Goal: Transaction & Acquisition: Purchase product/service

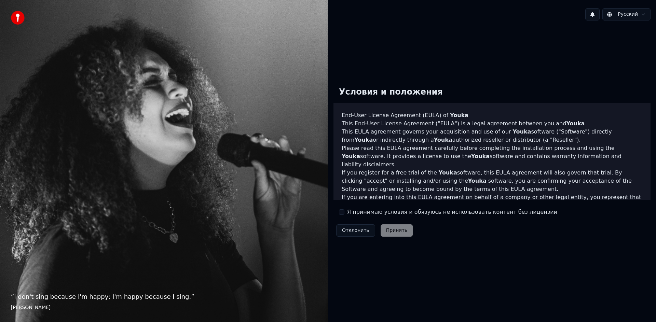
click at [349, 213] on label "Я принимаю условия и обязуюсь не использовать контент без лицензии" at bounding box center [452, 212] width 210 height 8
click at [344, 213] on button "Я принимаю условия и обязуюсь не использовать контент без лицензии" at bounding box center [341, 211] width 5 height 5
click at [398, 230] on button "Принять" at bounding box center [397, 230] width 32 height 12
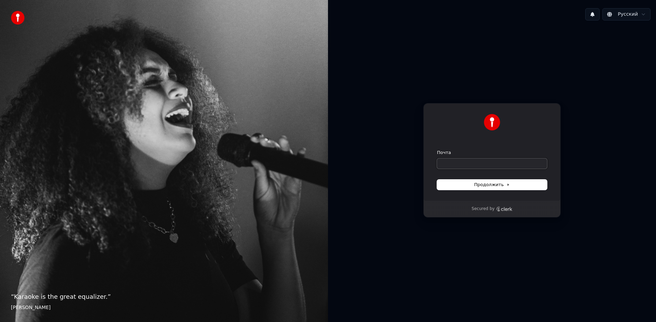
click at [455, 160] on input "Почта" at bounding box center [492, 164] width 110 height 10
click at [437, 150] on button "submit" at bounding box center [437, 150] width 0 height 0
type input "**********"
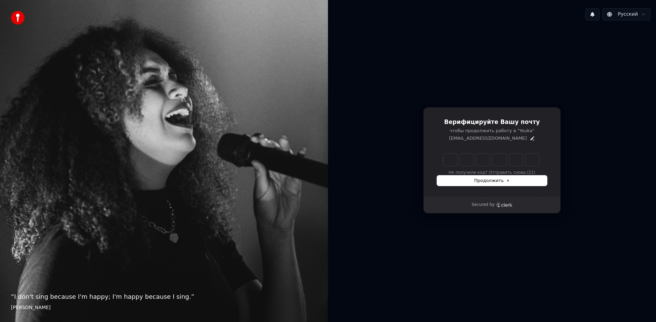
type input "*"
type input "**"
type input "*"
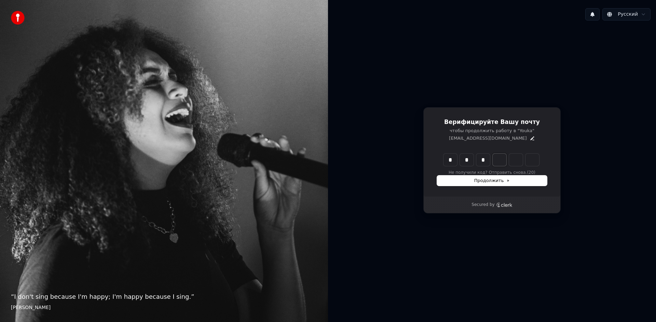
type input "***"
type input "*"
type input "****"
type input "*"
type input "*****"
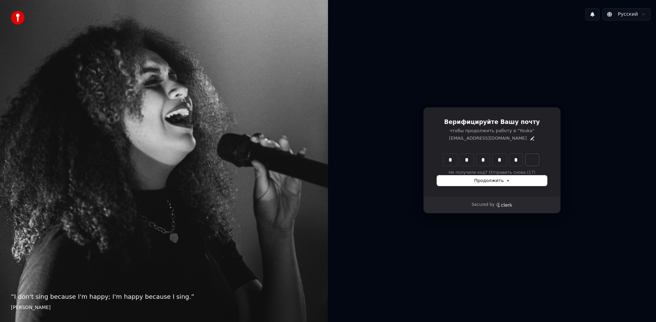
type input "*"
type input "******"
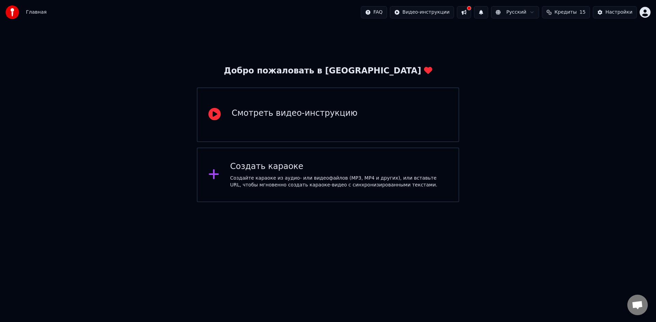
click at [261, 191] on div "Создать караоке Создайте караоке из аудио- или видеофайлов (MP3, MP4 и других),…" at bounding box center [328, 175] width 262 height 55
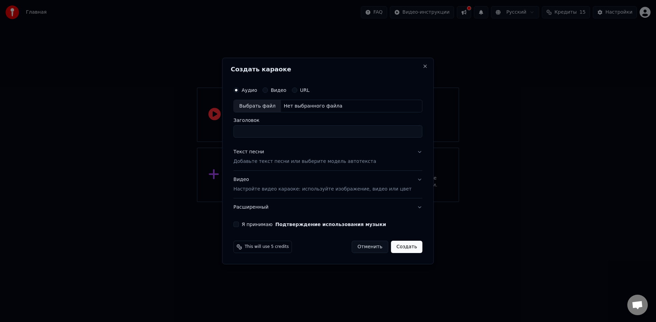
click at [297, 91] on button "URL" at bounding box center [294, 89] width 5 height 5
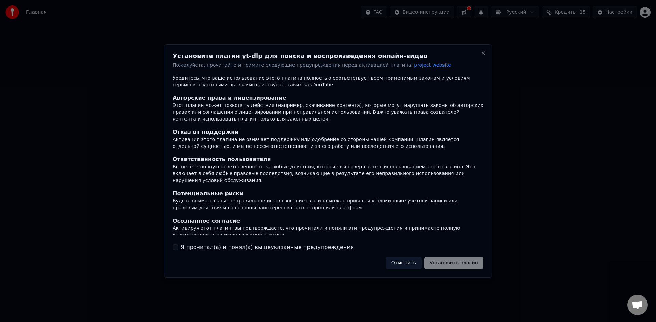
scroll to position [11, 0]
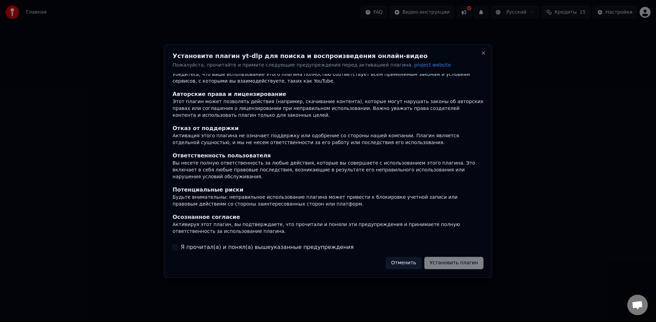
click at [279, 248] on label "Я прочитал(а) и понял(а) вышеуказанные предупреждения" at bounding box center [267, 247] width 173 height 8
click at [178, 248] on button "Я прочитал(а) и понял(а) вышеуказанные предупреждения" at bounding box center [175, 247] width 5 height 5
click at [448, 262] on button "Установить плагин" at bounding box center [453, 263] width 59 height 12
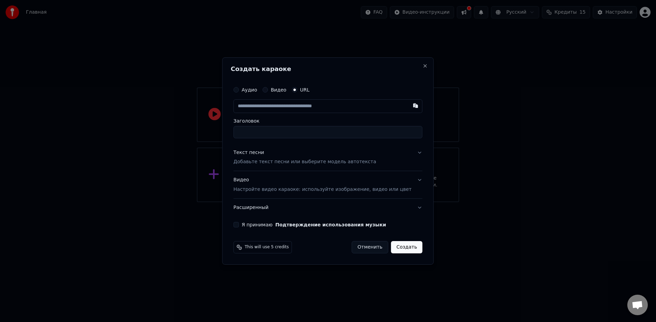
click at [404, 167] on button "Текст песни Добавьте текст песни или выберите модель автотекста" at bounding box center [327, 157] width 189 height 27
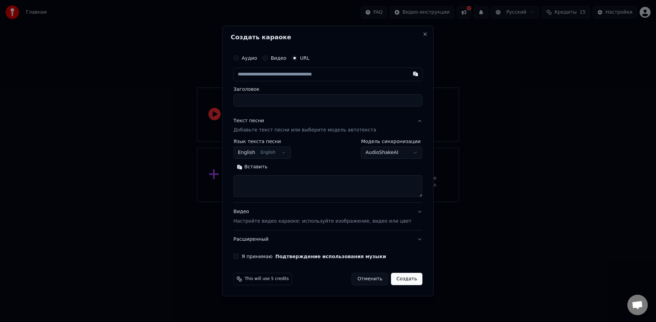
click at [360, 241] on button "Расширенный" at bounding box center [327, 240] width 189 height 18
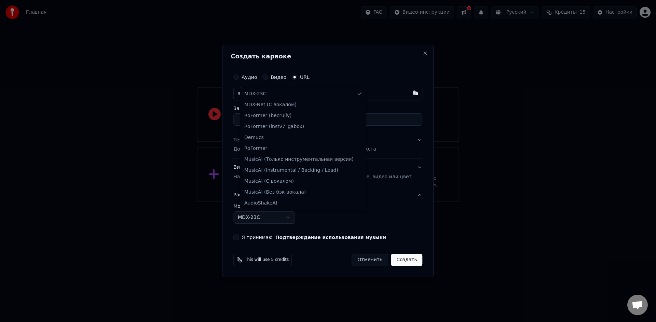
click at [296, 202] on body "**********" at bounding box center [328, 101] width 656 height 202
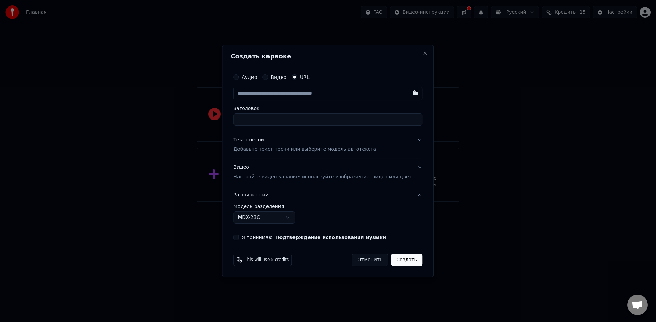
click at [239, 238] on button "Я принимаю Подтверждение использования музыки" at bounding box center [235, 237] width 5 height 5
click at [239, 236] on button "Я принимаю Подтверждение использования музыки" at bounding box center [235, 237] width 5 height 5
type button "on"
click at [274, 90] on input "text" at bounding box center [327, 94] width 189 height 14
click at [271, 92] on input "text" at bounding box center [327, 94] width 189 height 14
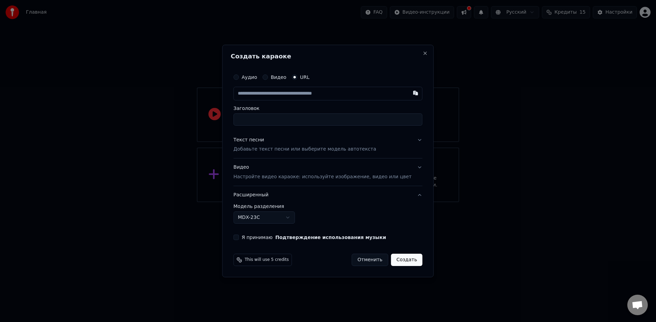
click at [271, 93] on input "text" at bounding box center [327, 94] width 189 height 14
paste input "**********"
type input "**********"
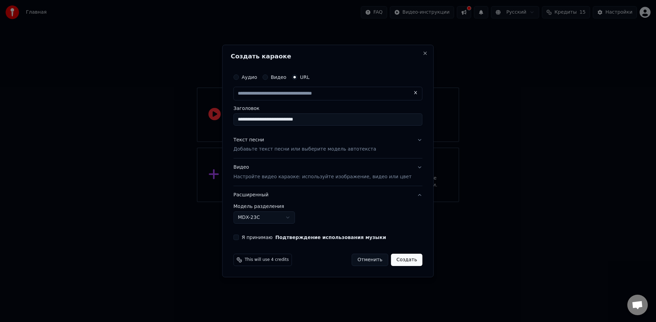
click at [361, 149] on p "Добавьте текст песни или выберите модель автотекста" at bounding box center [304, 149] width 143 height 7
type input "**********"
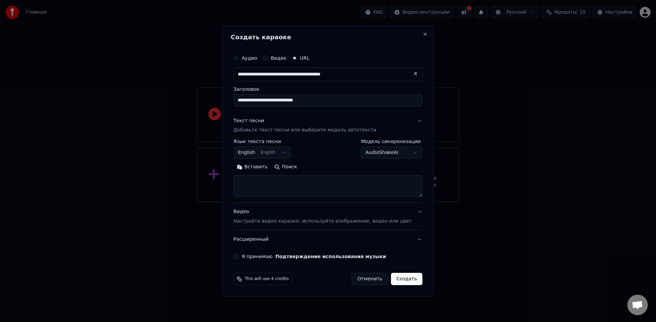
click at [402, 215] on div "Видео Настройте видео караоке: используйте изображение, видео или цвет" at bounding box center [322, 217] width 178 height 16
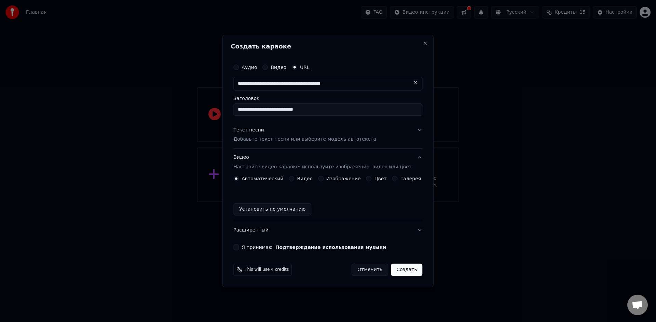
click at [313, 229] on button "Расширенный" at bounding box center [327, 230] width 189 height 18
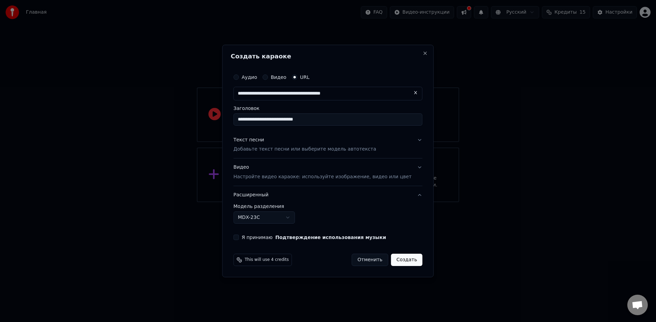
click at [398, 261] on button "Создать" at bounding box center [406, 260] width 31 height 12
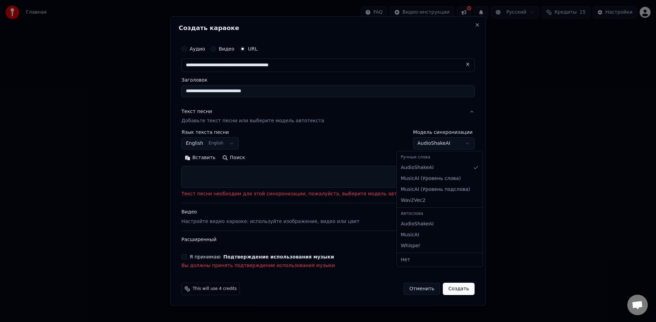
click at [411, 142] on body "**********" at bounding box center [328, 101] width 656 height 202
select select "****"
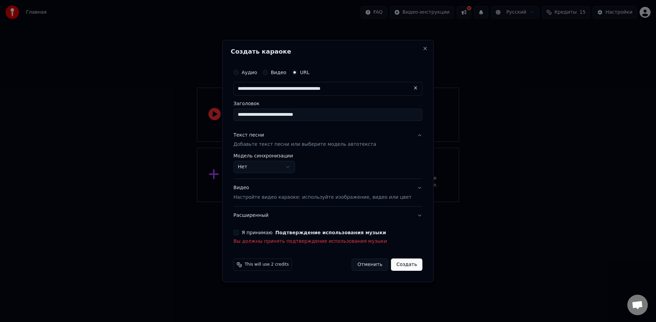
click at [239, 234] on button "on" at bounding box center [235, 232] width 5 height 5
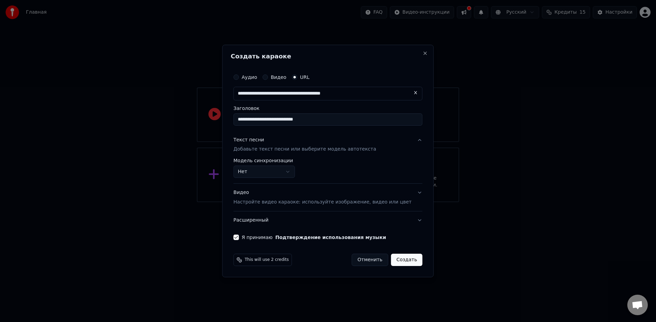
click at [401, 260] on button "Создать" at bounding box center [406, 260] width 31 height 12
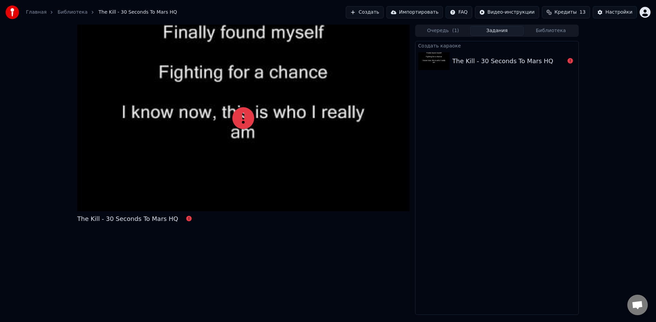
click at [608, 16] on button "Настройки" at bounding box center [615, 12] width 44 height 12
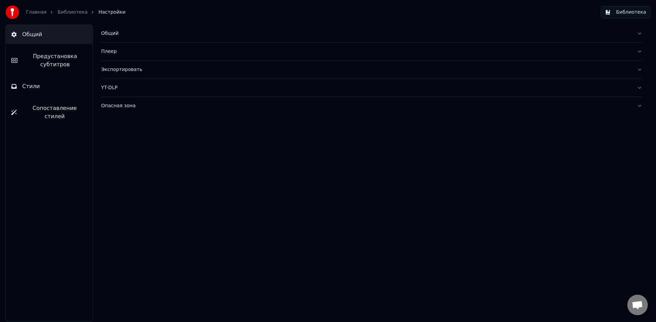
click at [157, 52] on div "Плеер" at bounding box center [366, 51] width 530 height 7
click at [139, 58] on button "Плеер" at bounding box center [371, 52] width 541 height 18
click at [117, 34] on div "Общий" at bounding box center [366, 33] width 530 height 7
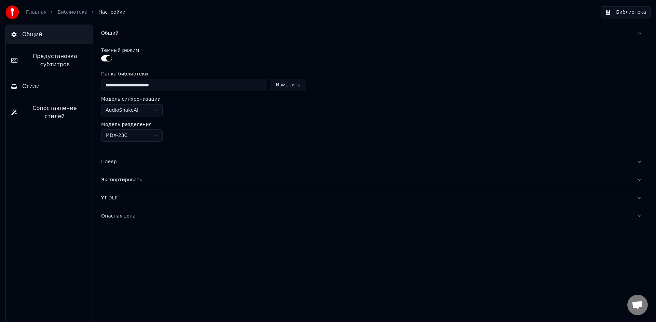
click at [139, 34] on div "Общий" at bounding box center [366, 33] width 530 height 7
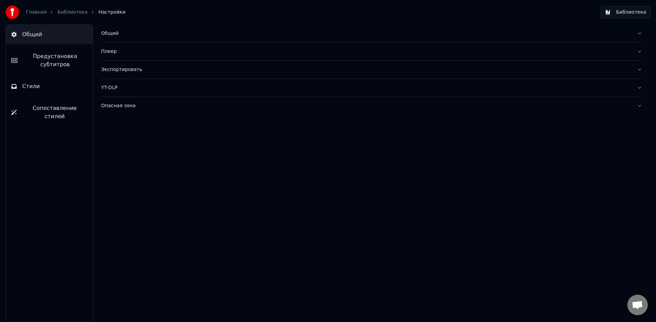
click at [61, 12] on link "Библиотека" at bounding box center [72, 12] width 30 height 7
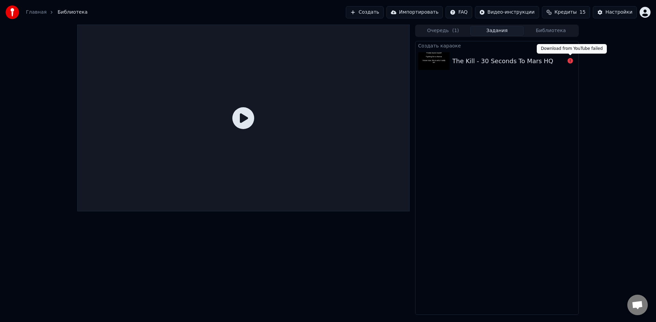
click at [568, 64] on icon at bounding box center [570, 60] width 5 height 5
click at [569, 62] on icon at bounding box center [570, 60] width 5 height 5
click at [260, 109] on div at bounding box center [243, 118] width 332 height 187
click at [247, 117] on icon at bounding box center [243, 118] width 22 height 22
click at [240, 131] on div at bounding box center [243, 118] width 332 height 187
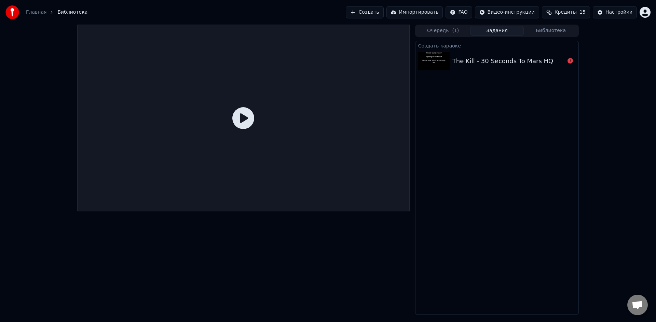
click at [240, 131] on div at bounding box center [243, 118] width 332 height 187
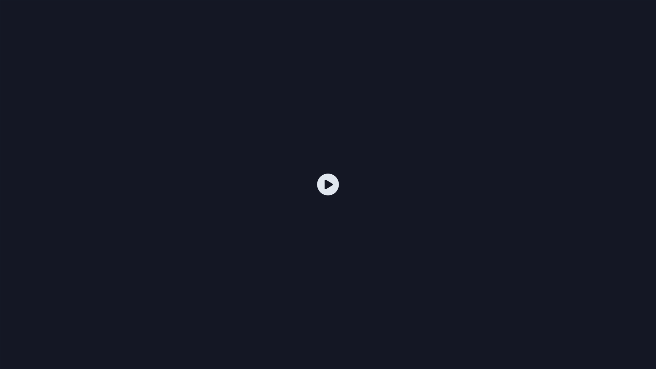
click at [261, 149] on div at bounding box center [328, 184] width 656 height 369
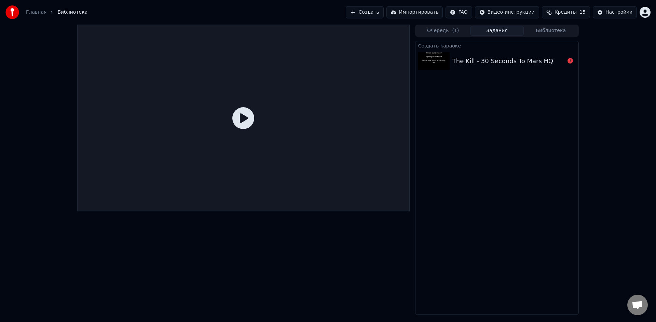
click at [566, 62] on div at bounding box center [570, 61] width 11 height 8
click at [569, 61] on icon at bounding box center [570, 60] width 5 height 5
click at [556, 66] on div "The Kill - 30 Seconds To Mars HQ" at bounding box center [496, 61] width 163 height 23
drag, startPoint x: 487, startPoint y: 58, endPoint x: 475, endPoint y: 54, distance: 12.8
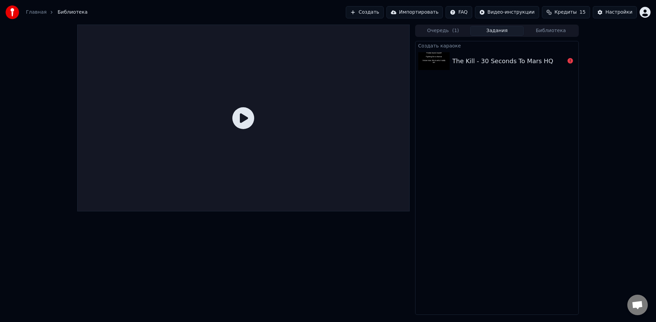
click at [486, 58] on div "The Kill - 30 Seconds To Mars HQ" at bounding box center [502, 61] width 101 height 10
click at [450, 30] on button "Очередь ( 1 )" at bounding box center [443, 31] width 54 height 10
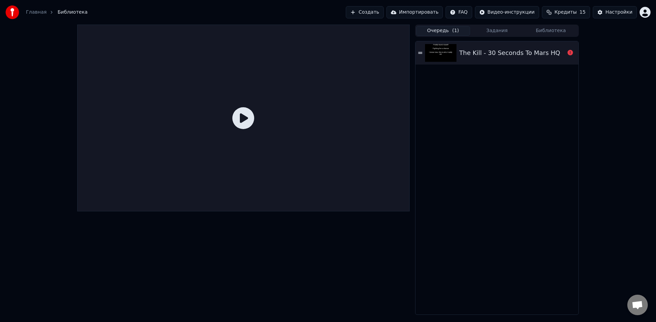
click at [430, 54] on img at bounding box center [440, 53] width 31 height 18
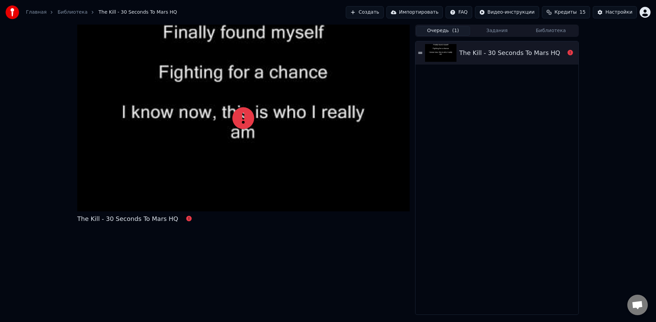
click at [222, 123] on div at bounding box center [243, 118] width 332 height 187
click at [238, 122] on icon at bounding box center [243, 118] width 22 height 22
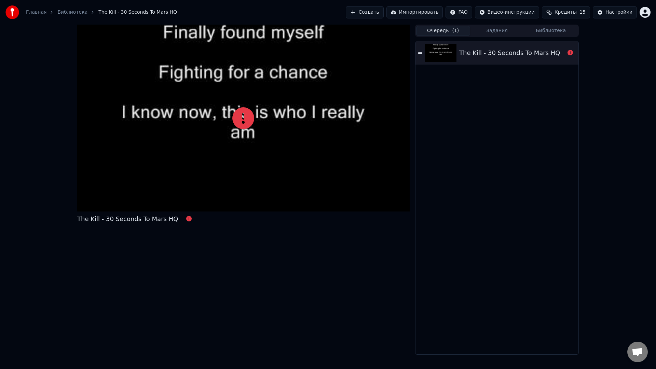
click at [254, 139] on div at bounding box center [243, 118] width 332 height 187
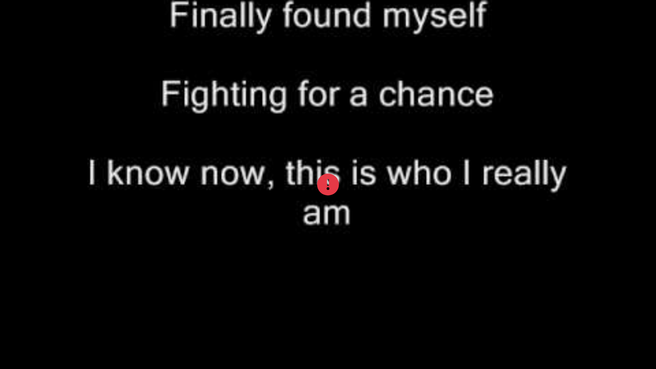
click at [254, 139] on div at bounding box center [328, 184] width 656 height 369
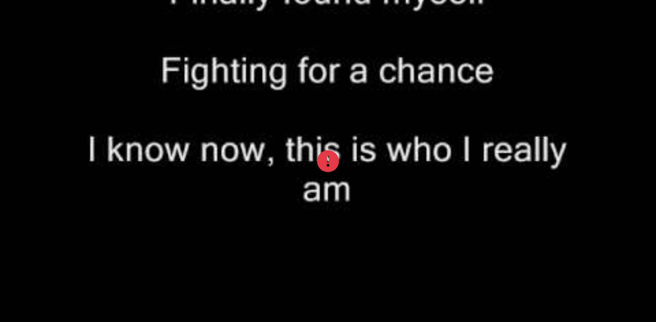
click at [232, 129] on div at bounding box center [328, 161] width 656 height 369
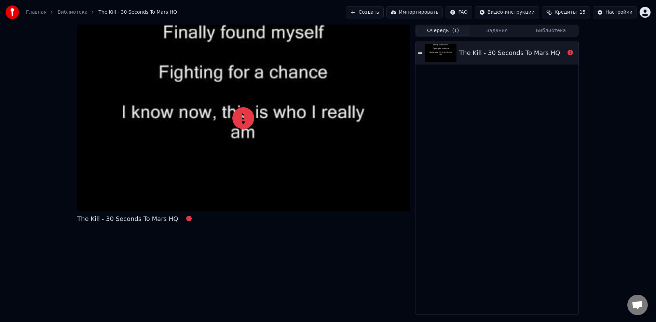
click at [81, 13] on link "Библиотека" at bounding box center [72, 12] width 30 height 7
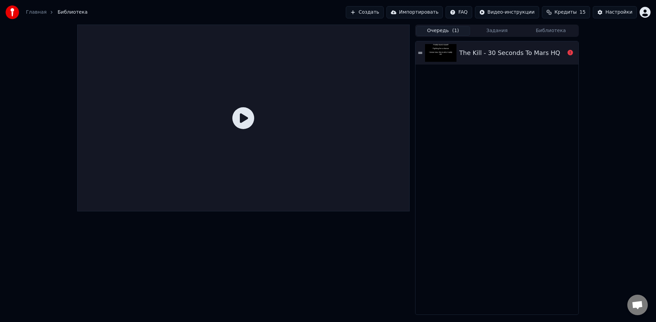
click at [76, 10] on span "Библиотека" at bounding box center [72, 12] width 30 height 7
click at [38, 11] on link "Главная" at bounding box center [36, 12] width 21 height 7
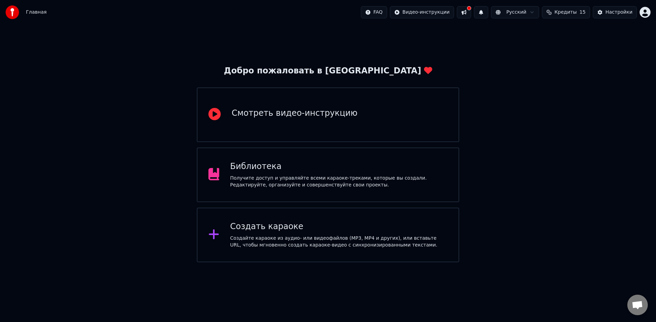
click at [251, 219] on div "Создать караоке Создайте караоке из аудио- или видеофайлов (MP3, MP4 и других),…" at bounding box center [328, 235] width 262 height 55
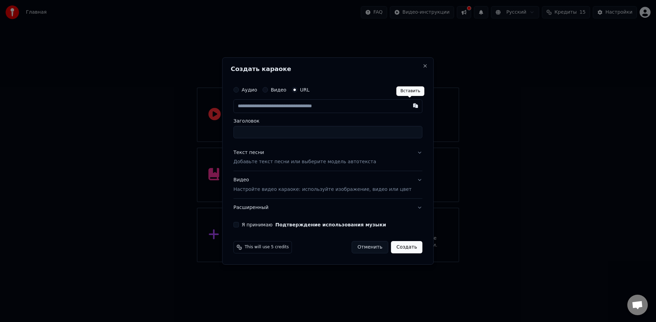
click at [409, 107] on button "button" at bounding box center [416, 105] width 14 height 12
type input "**********"
click at [414, 153] on button "Текст песни Добавьте текст песни или выберите модель автотекста" at bounding box center [327, 157] width 189 height 27
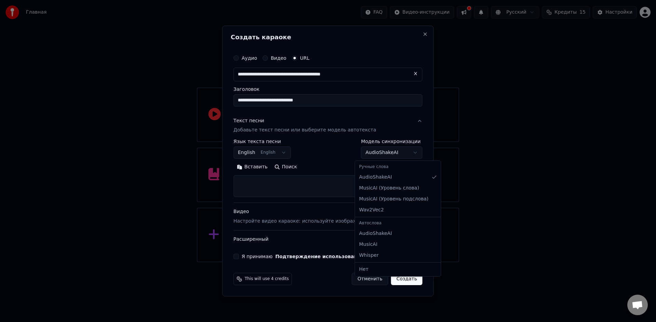
click at [396, 152] on body "**********" at bounding box center [328, 131] width 656 height 262
select select "****"
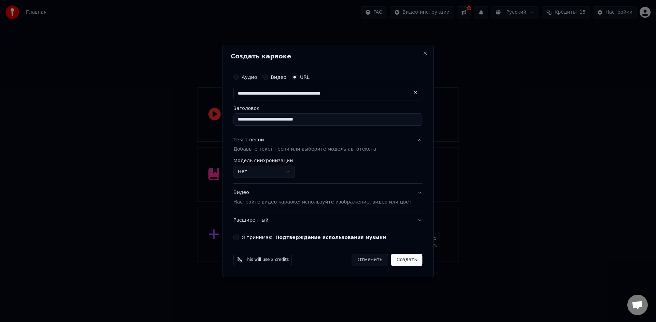
click at [397, 260] on button "Создать" at bounding box center [406, 260] width 31 height 12
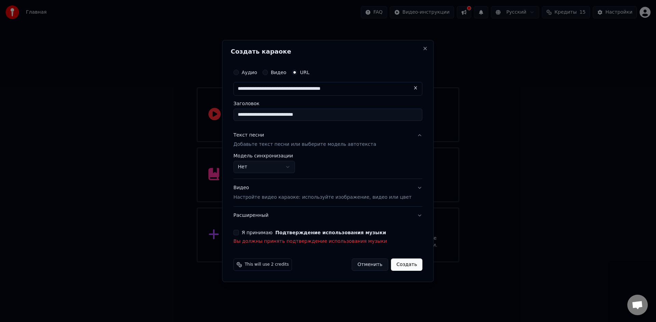
click at [239, 231] on button "Я принимаю Подтверждение использования музыки" at bounding box center [235, 232] width 5 height 5
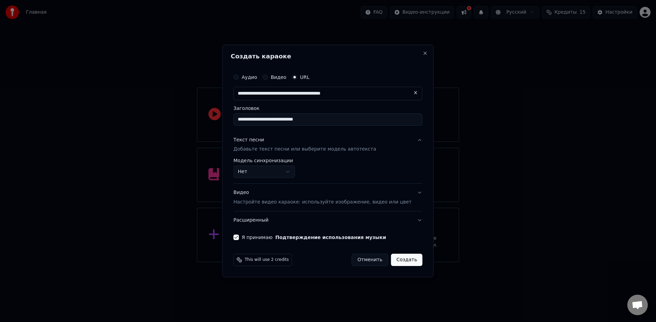
click at [399, 257] on button "Создать" at bounding box center [406, 260] width 31 height 12
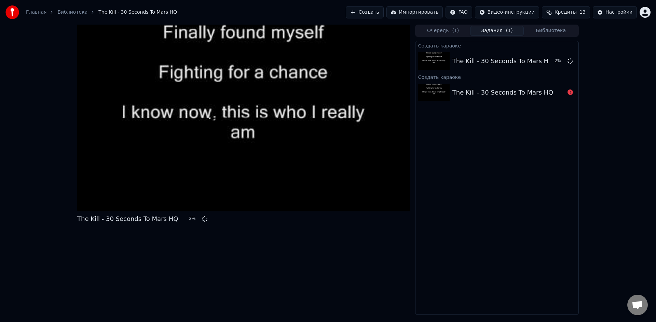
drag, startPoint x: 466, startPoint y: 92, endPoint x: 622, endPoint y: 127, distance: 159.3
click at [621, 127] on div "The Kill - 30 Seconds To Mars HQ 2 % Очередь ( 1 ) Задания ( 1 ) Библиотека Соз…" at bounding box center [328, 170] width 656 height 290
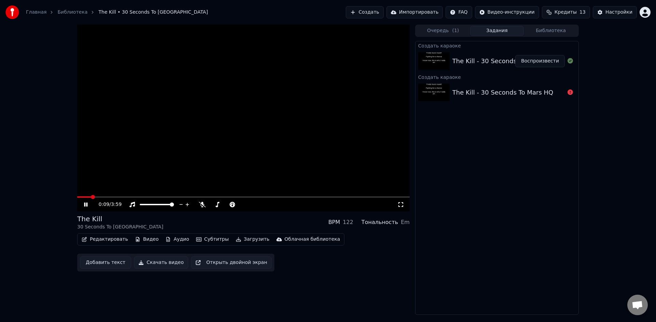
click at [86, 206] on icon at bounding box center [91, 204] width 16 height 5
click at [616, 13] on div "Настройки" at bounding box center [618, 12] width 27 height 7
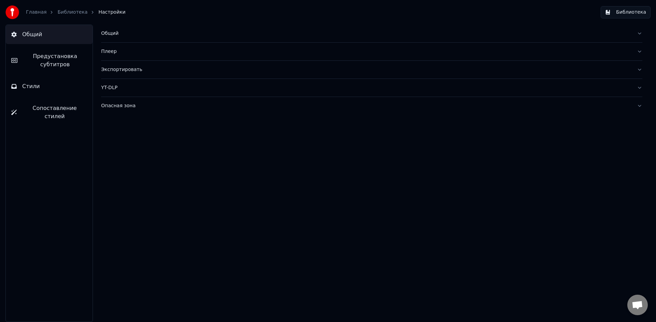
click at [143, 50] on div "Плеер" at bounding box center [366, 51] width 530 height 7
click at [182, 106] on div "Опасная зона" at bounding box center [366, 106] width 530 height 7
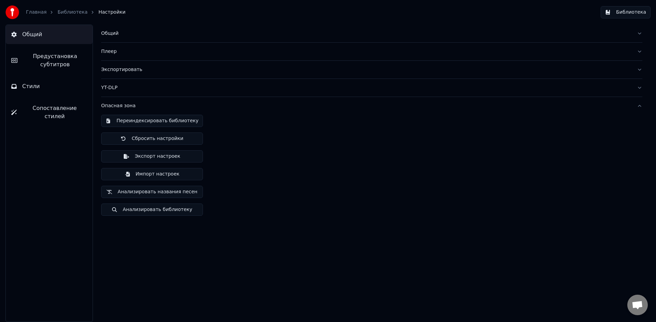
click at [184, 106] on div "Опасная зона" at bounding box center [366, 106] width 530 height 7
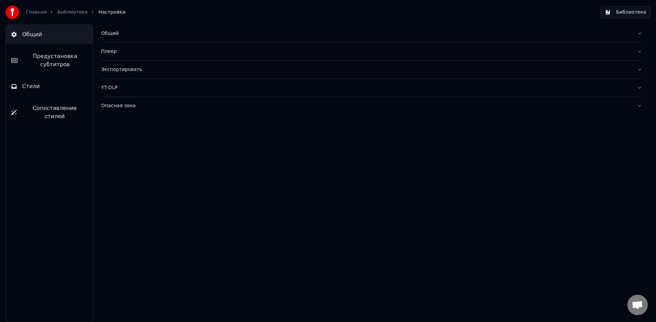
click at [134, 92] on button "YT-DLP" at bounding box center [371, 88] width 541 height 18
click at [134, 91] on button "YT-DLP" at bounding box center [371, 88] width 541 height 18
click at [158, 68] on div "Экспортировать" at bounding box center [366, 69] width 530 height 7
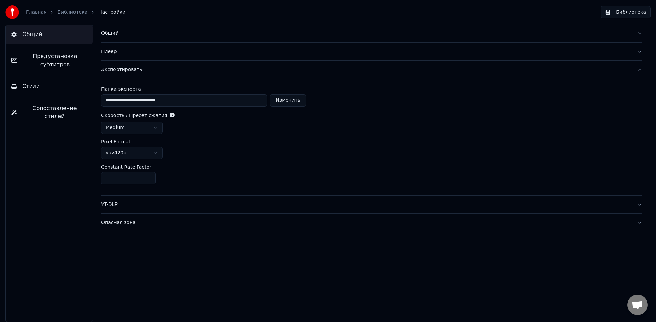
click at [158, 68] on div "Экспортировать" at bounding box center [366, 69] width 530 height 7
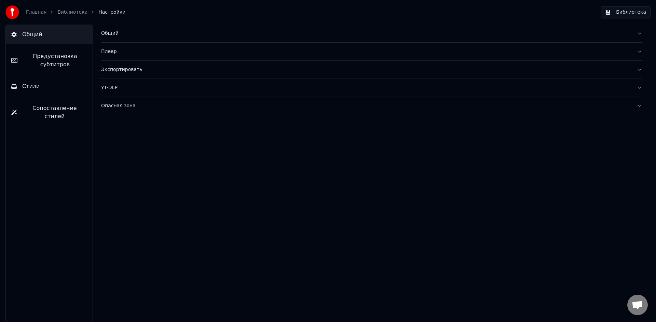
click at [155, 53] on div "Плеер" at bounding box center [366, 51] width 530 height 7
click at [153, 36] on div "Общий" at bounding box center [366, 33] width 530 height 7
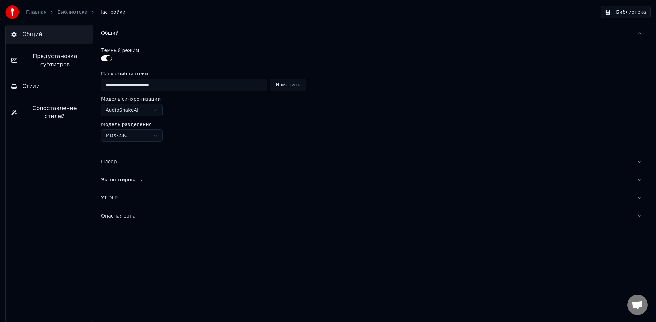
click at [153, 36] on div "Общий" at bounding box center [366, 33] width 530 height 7
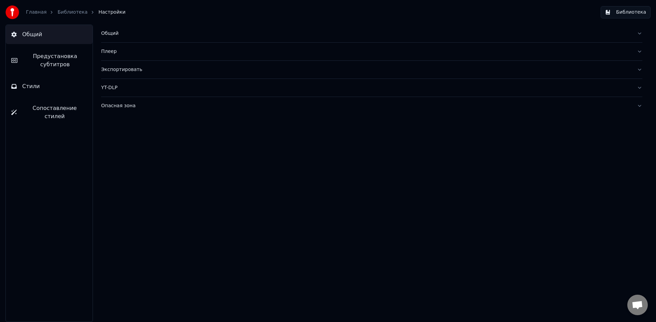
click at [78, 56] on span "Предустановка субтитров" at bounding box center [55, 60] width 64 height 16
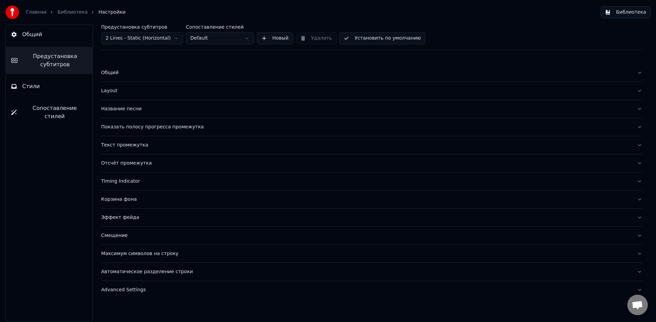
click at [70, 90] on button "Стили" at bounding box center [49, 86] width 87 height 19
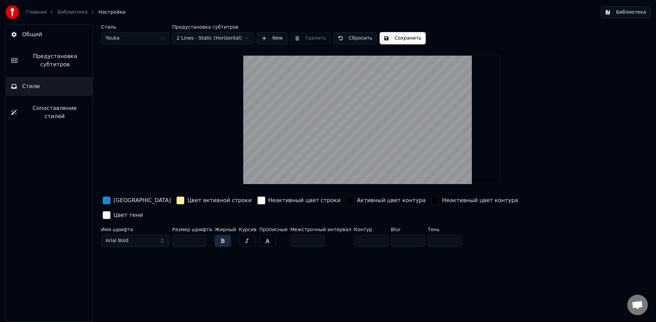
click at [68, 107] on span "Сопоставление стилей" at bounding box center [54, 112] width 65 height 16
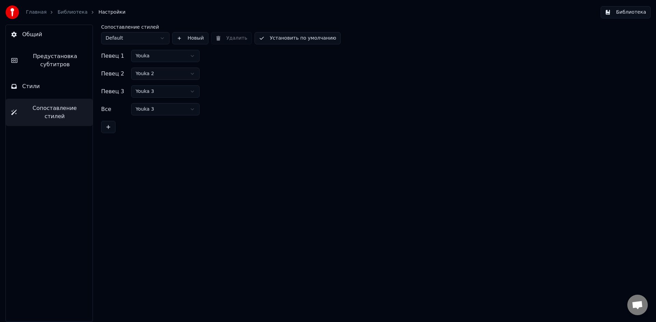
click at [65, 11] on link "Библиотека" at bounding box center [72, 12] width 30 height 7
